Goal: Check status: Check status

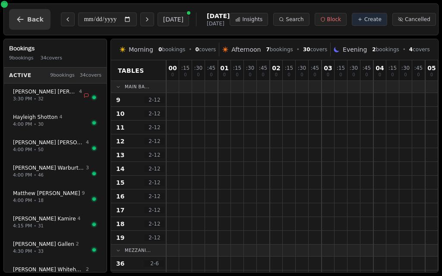
click at [23, 19] on icon "button" at bounding box center [20, 19] width 9 height 9
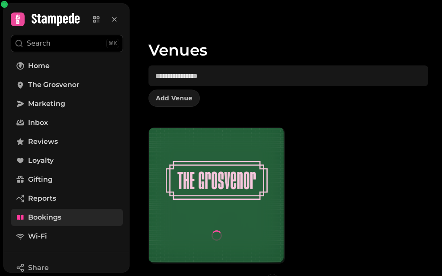
click at [52, 217] on span "Bookings" at bounding box center [44, 218] width 33 height 10
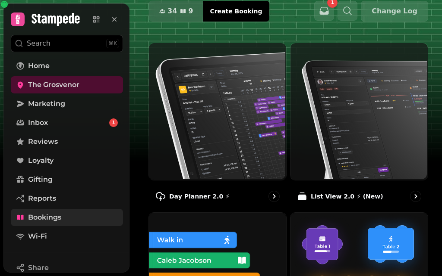
scroll to position [58, 0]
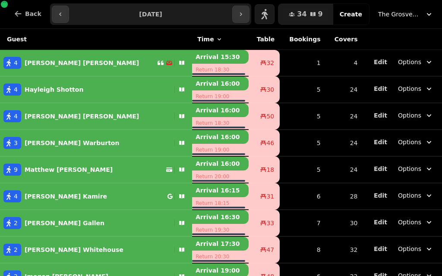
scroll to position [13, 0]
